Goal: Transaction & Acquisition: Book appointment/travel/reservation

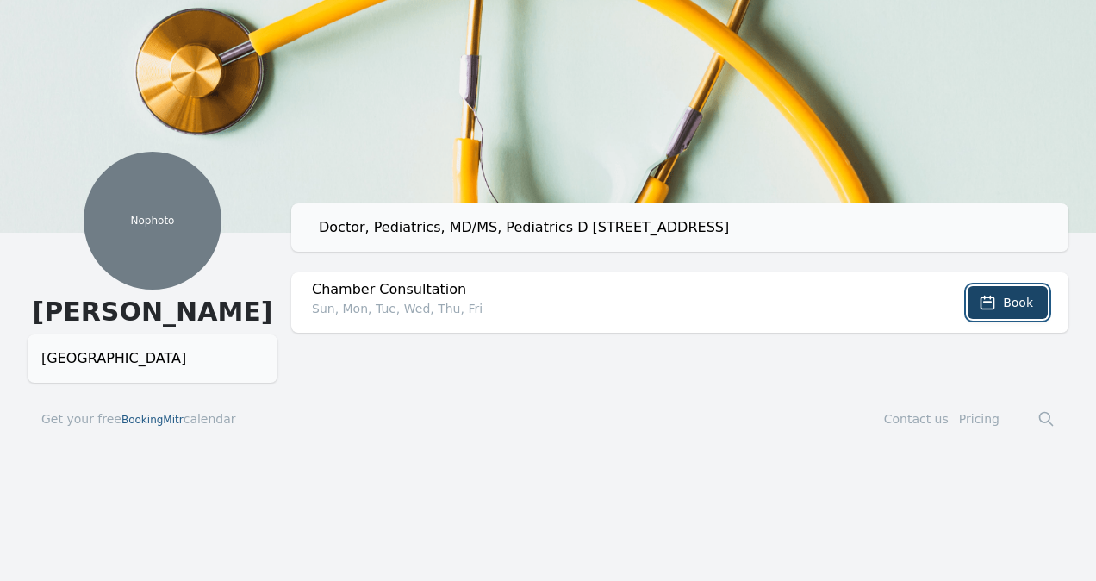
click at [1014, 299] on span "Book" at bounding box center [1018, 302] width 30 height 17
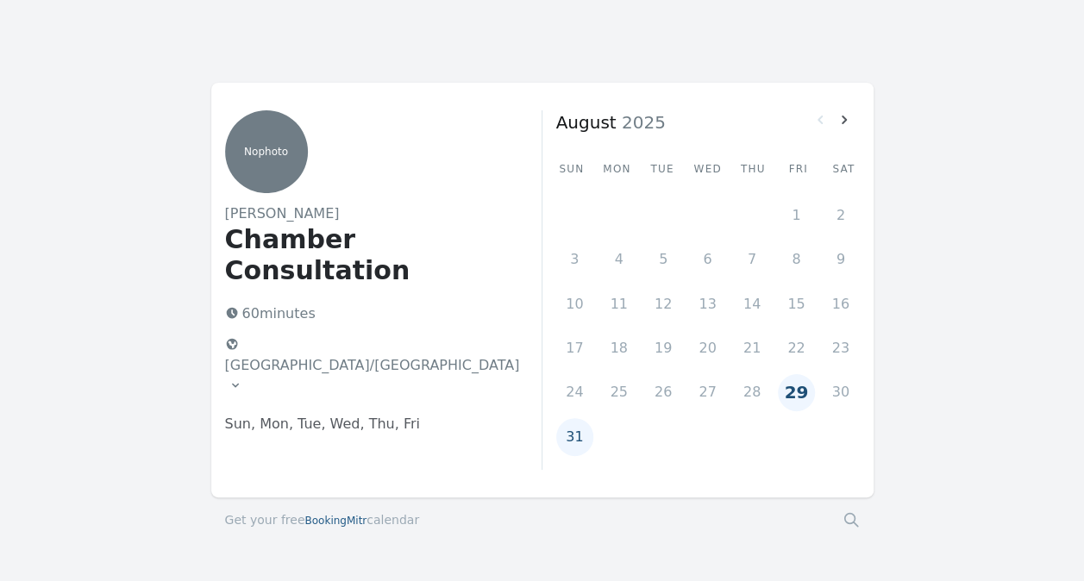
click at [242, 378] on icon at bounding box center [235, 385] width 14 height 14
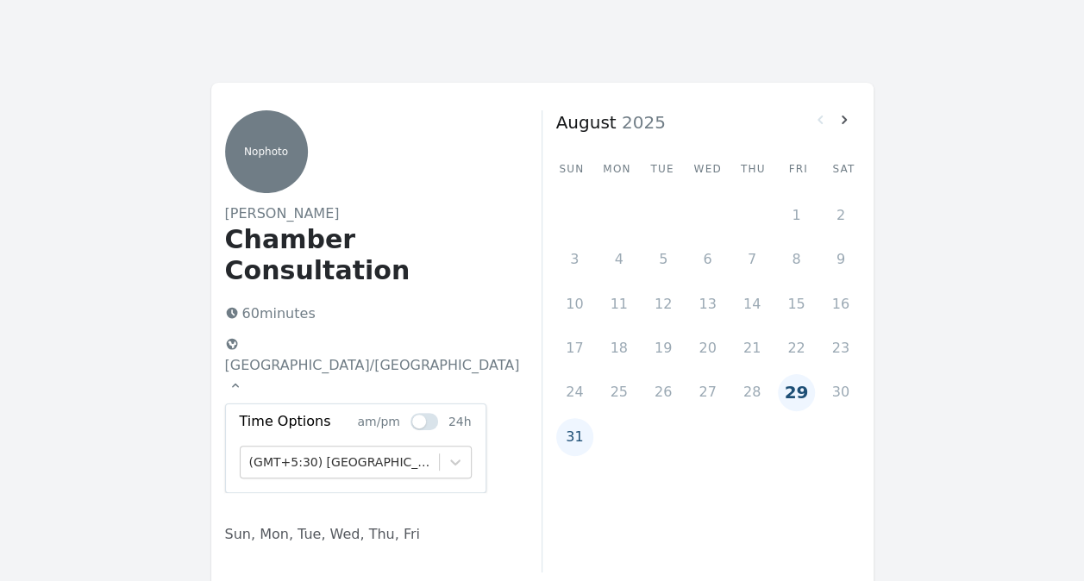
click at [242, 378] on icon at bounding box center [235, 385] width 14 height 14
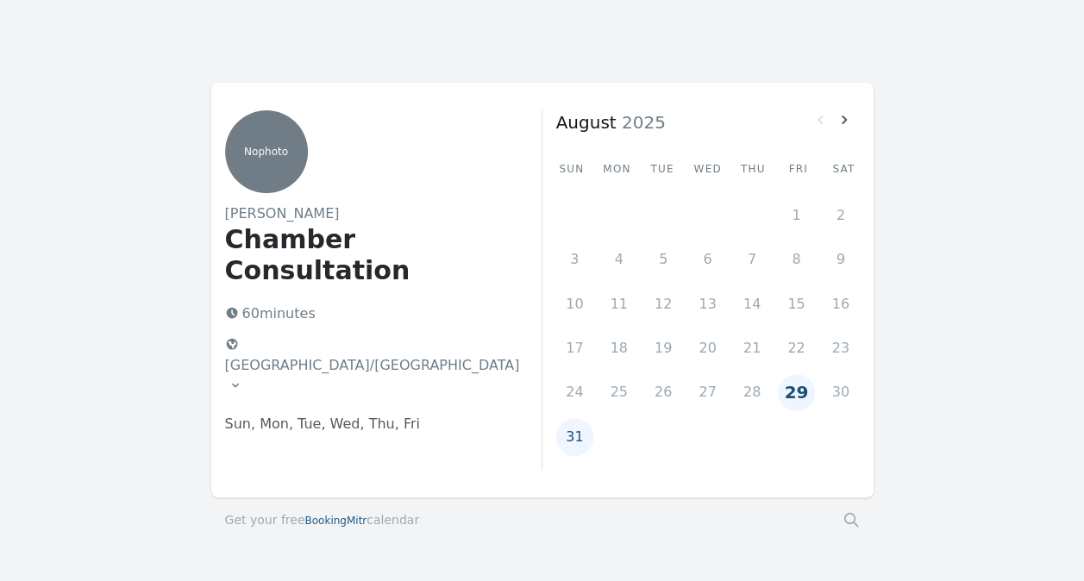
click at [785, 394] on button "29" at bounding box center [796, 392] width 37 height 37
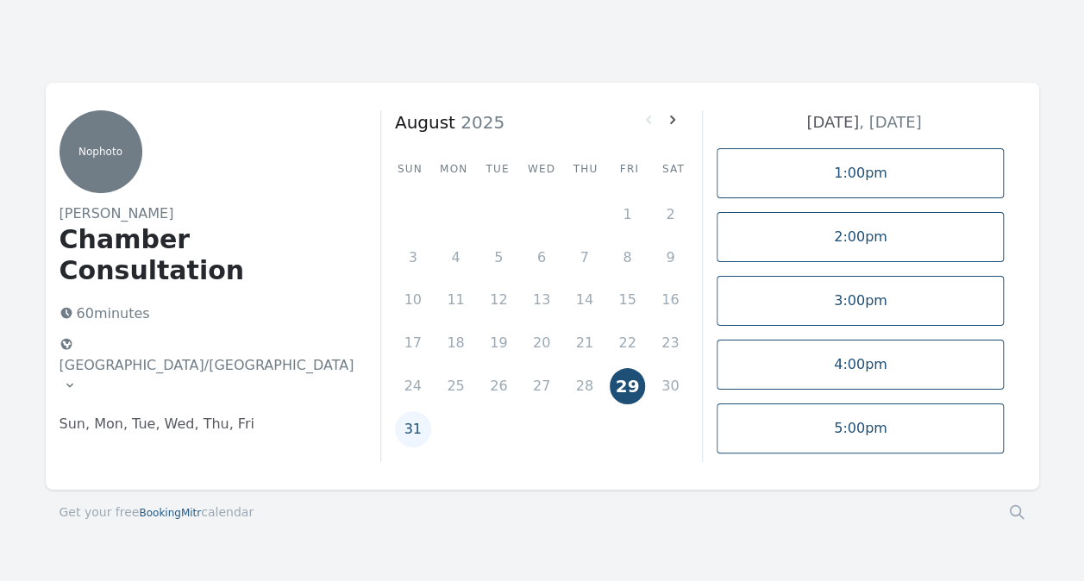
scroll to position [9, 0]
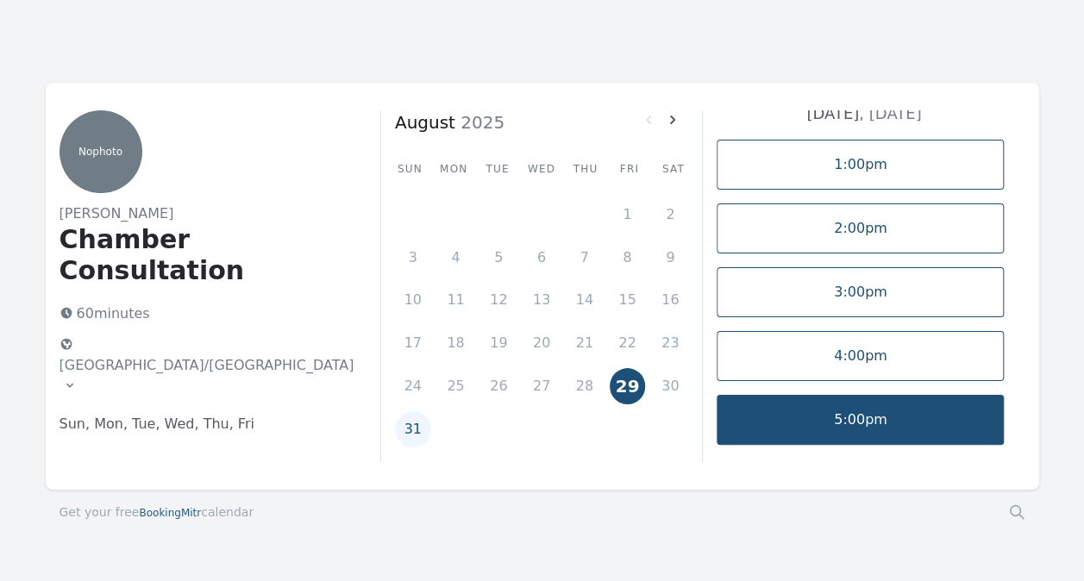
click at [914, 409] on link "5:00pm" at bounding box center [859, 420] width 287 height 50
